Goal: Find specific page/section: Find specific page/section

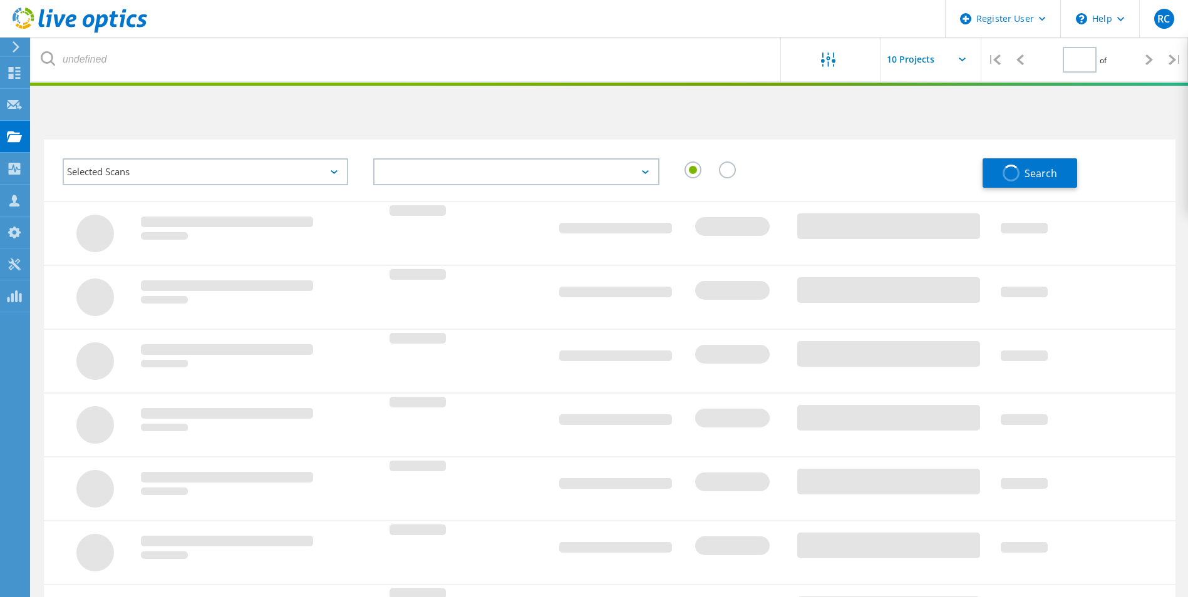
type input "1"
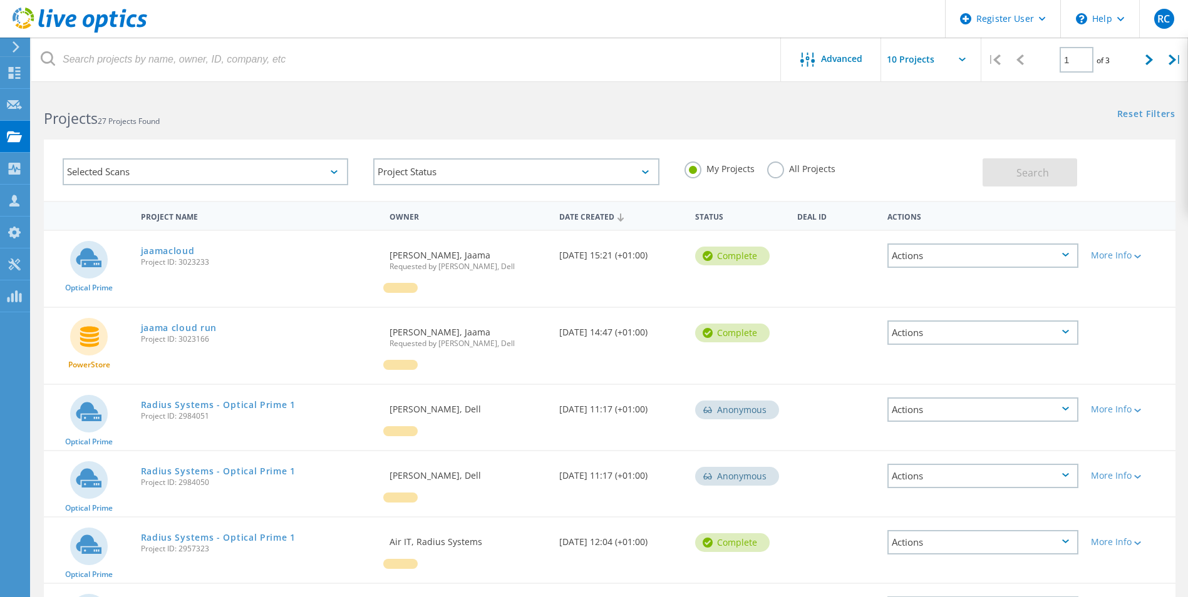
drag, startPoint x: 339, startPoint y: 107, endPoint x: 342, endPoint y: 99, distance: 9.0
click at [339, 105] on div "Projects 27 Projects Found" at bounding box center [320, 107] width 578 height 33
click at [11, 69] on use at bounding box center [15, 73] width 12 height 12
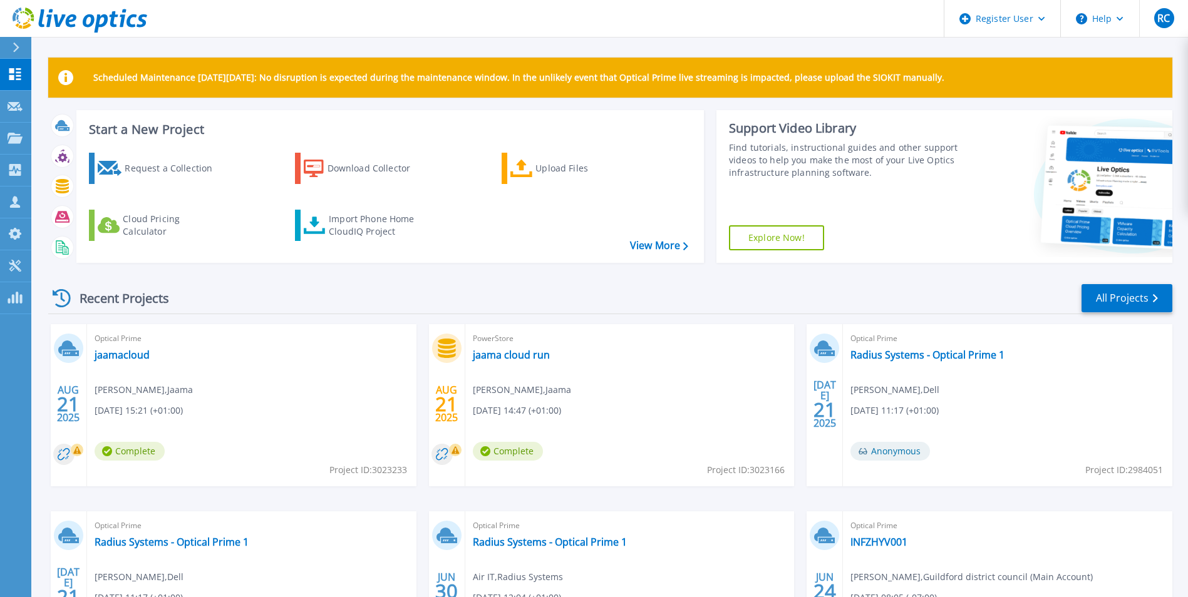
drag, startPoint x: 239, startPoint y: 285, endPoint x: 227, endPoint y: 284, distance: 12.6
click at [239, 286] on div "Recent Projects All Projects" at bounding box center [610, 298] width 1124 height 31
